Goal: Transaction & Acquisition: Subscribe to service/newsletter

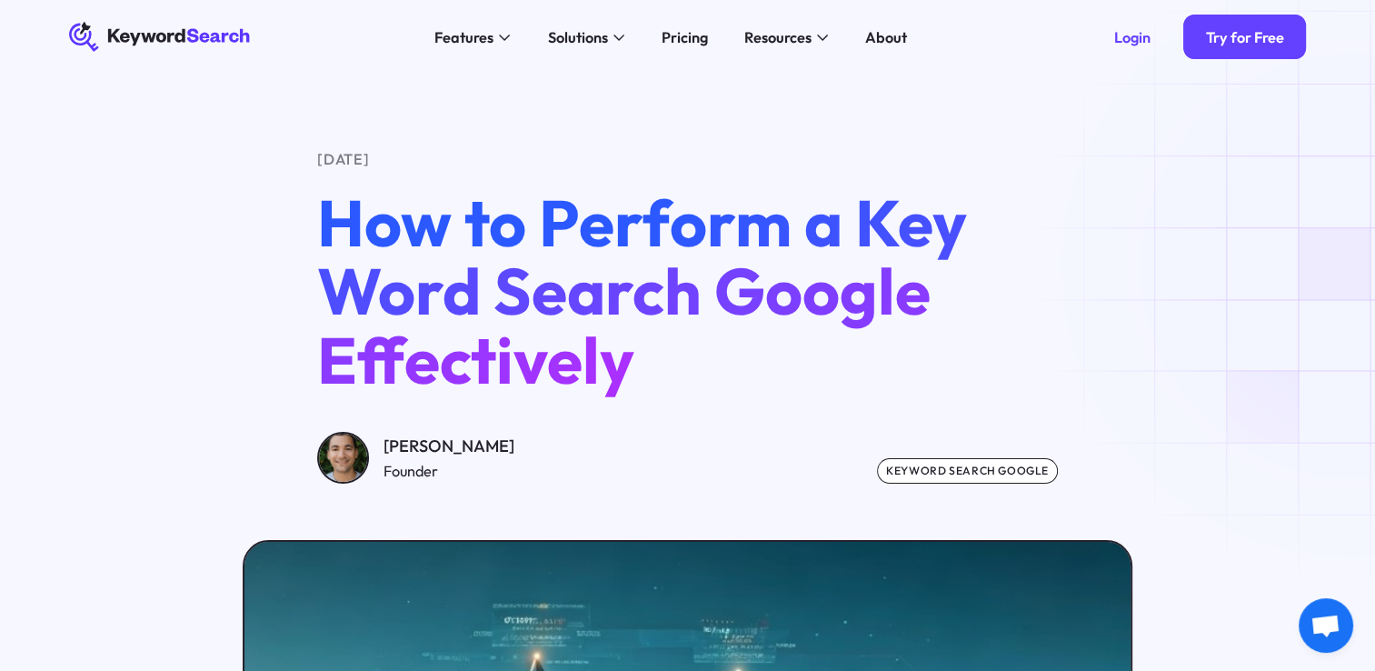
click at [1268, 49] on link "Try for Free" at bounding box center [1244, 37] width 123 height 45
